Goal: Transaction & Acquisition: Purchase product/service

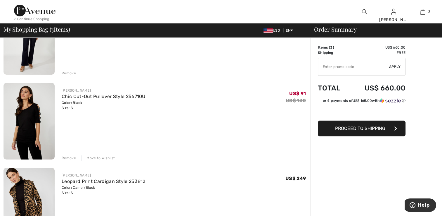
scroll to position [88, 0]
click at [30, 188] on img at bounding box center [29, 206] width 51 height 77
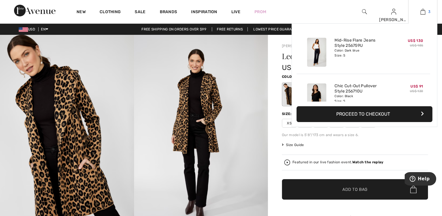
click at [423, 11] on img at bounding box center [423, 11] width 5 height 7
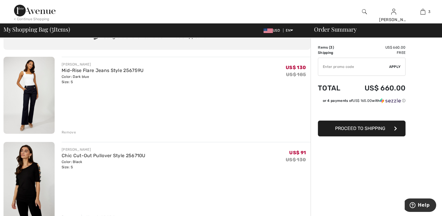
scroll to position [29, 0]
click at [70, 130] on div "Remove" at bounding box center [69, 131] width 14 height 5
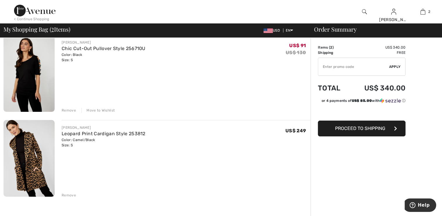
scroll to position [117, 0]
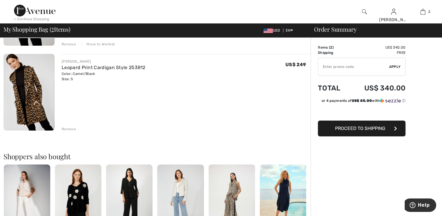
click at [69, 128] on div "Remove" at bounding box center [69, 128] width 14 height 5
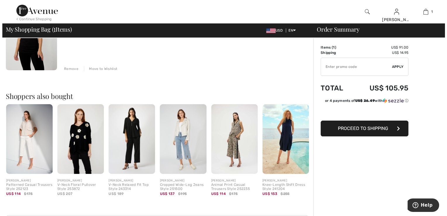
scroll to position [0, 0]
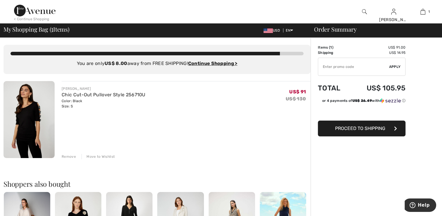
click at [364, 11] on img at bounding box center [364, 11] width 5 height 7
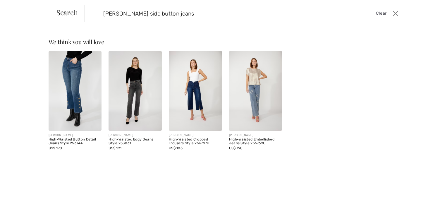
type input "frank lyman side button jeans"
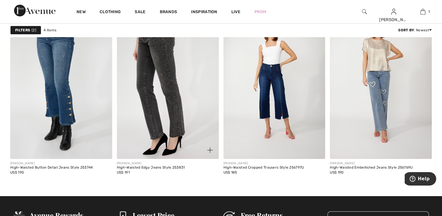
scroll to position [88, 0]
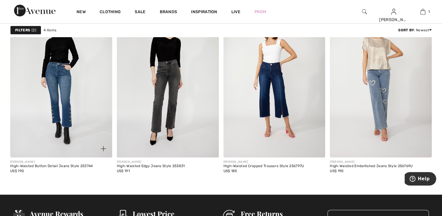
click at [71, 123] on img at bounding box center [61, 80] width 102 height 153
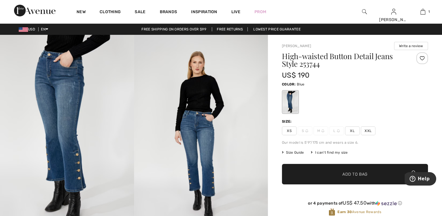
click at [306, 131] on img at bounding box center [307, 130] width 3 height 3
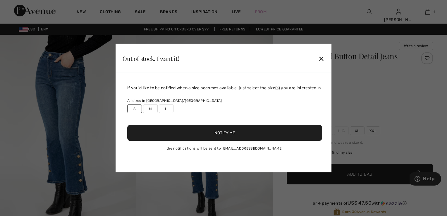
click at [130, 106] on label "S" at bounding box center [134, 108] width 15 height 9
click at [132, 109] on label "S" at bounding box center [134, 108] width 15 height 9
click at [166, 129] on button "Notify Me" at bounding box center [224, 133] width 195 height 16
click at [324, 59] on div "✕" at bounding box center [321, 58] width 6 height 12
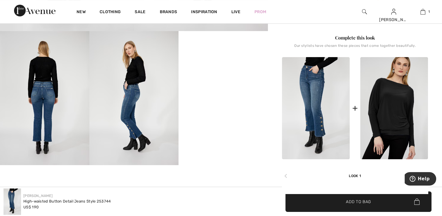
scroll to position [205, 0]
click at [237, 11] on link "Live" at bounding box center [236, 12] width 9 height 6
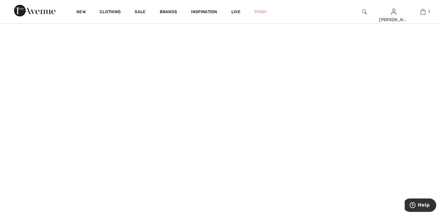
scroll to position [614, 0]
